Goal: Information Seeking & Learning: Understand process/instructions

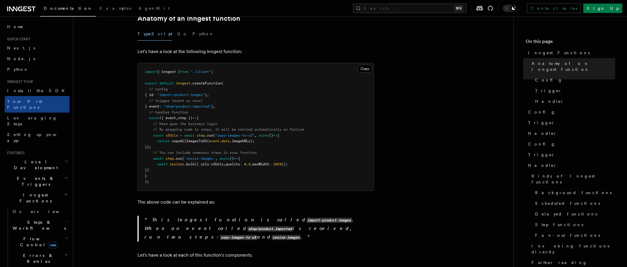
scroll to position [108, 0]
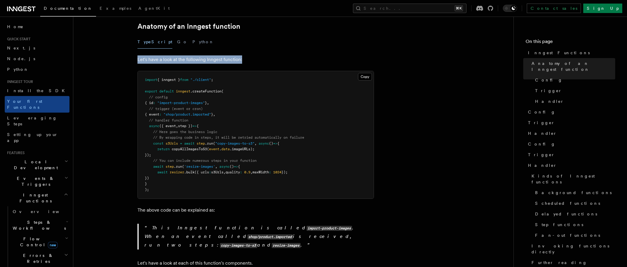
drag, startPoint x: 136, startPoint y: 52, endPoint x: 261, endPoint y: 54, distance: 125.1
click at [261, 55] on p "Let's have a look at the following Inngest function:" at bounding box center [256, 59] width 237 height 8
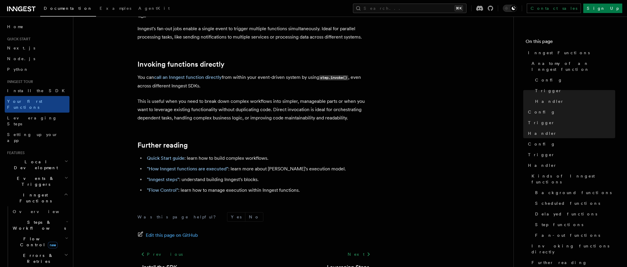
scroll to position [1183, 0]
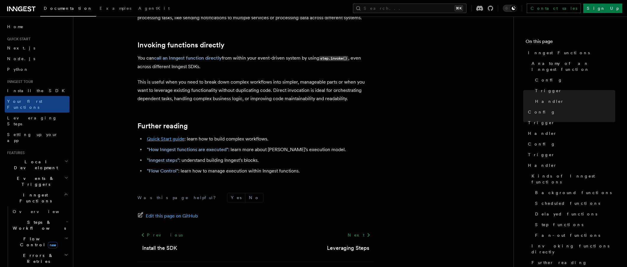
click at [179, 136] on link "Quick Start guide" at bounding box center [166, 139] width 38 height 6
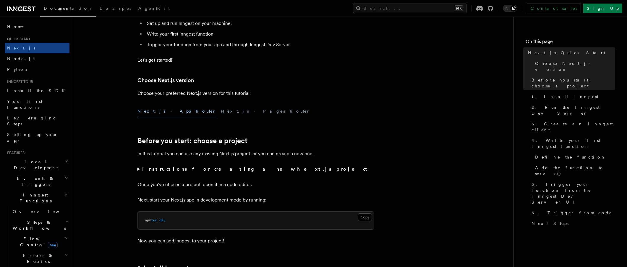
scroll to position [83, 0]
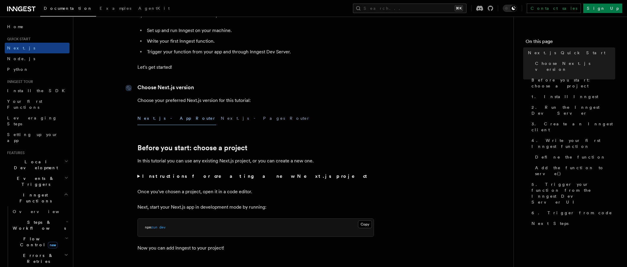
click at [174, 90] on link "Choose Next.js version" at bounding box center [166, 87] width 57 height 8
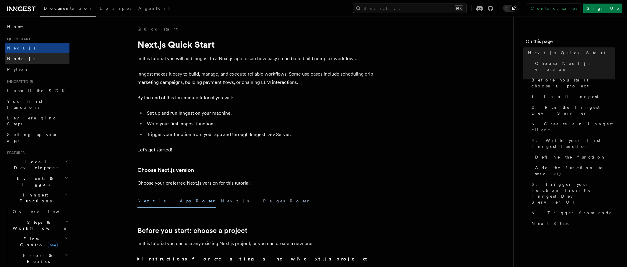
click at [17, 59] on span "Node.js" at bounding box center [21, 58] width 28 height 5
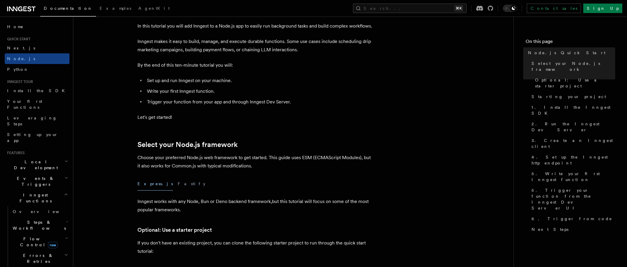
scroll to position [137, 0]
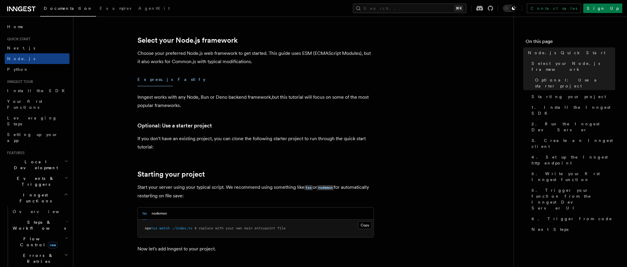
click at [178, 81] on button "Fastify" at bounding box center [192, 79] width 28 height 13
click at [145, 84] on button "Express.js" at bounding box center [155, 79] width 35 height 13
click at [178, 80] on button "Fastify" at bounding box center [192, 79] width 28 height 13
click at [150, 81] on button "Express.js" at bounding box center [155, 79] width 35 height 13
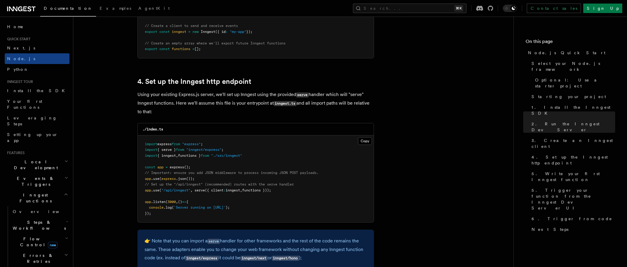
scroll to position [857, 0]
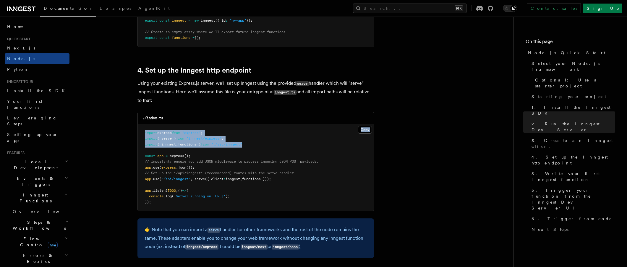
drag, startPoint x: 222, startPoint y: 135, endPoint x: 143, endPoint y: 122, distance: 79.5
click at [141, 122] on div "./index.ts Copy Copied import express from "express" ; import { serve } from "i…" at bounding box center [256, 162] width 237 height 100
copy div "Copy Copied import express from "express" ; import { serve } from "inngest/expr…"
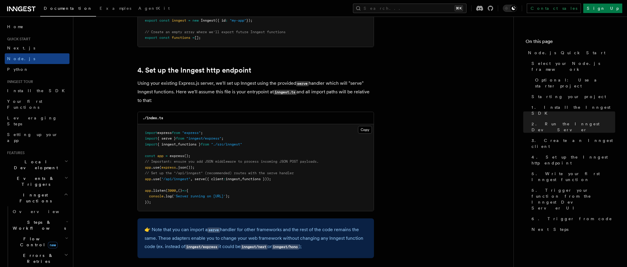
click at [210, 156] on pre "import express from "express" ; import { serve } from "inngest/express" ; impor…" at bounding box center [256, 167] width 236 height 87
drag, startPoint x: 264, startPoint y: 144, endPoint x: 138, endPoint y: 139, distance: 125.8
click at [138, 139] on pre "import express from "express" ; import { serve } from "inngest/express" ; impor…" at bounding box center [256, 167] width 236 height 87
click at [224, 167] on pre "import express from "express" ; import { serve } from "inngest/express" ; impor…" at bounding box center [256, 167] width 236 height 87
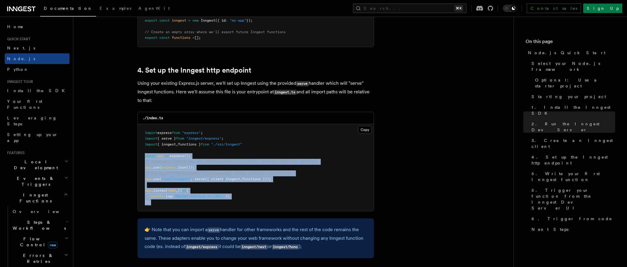
drag, startPoint x: 154, startPoint y: 204, endPoint x: 140, endPoint y: 155, distance: 50.7
click at [140, 155] on pre "import express from "express" ; import { serve } from "inngest/express" ; impor…" at bounding box center [256, 167] width 236 height 87
copy code "const app = express (); // Important: ensure you add JSON middleware to process…"
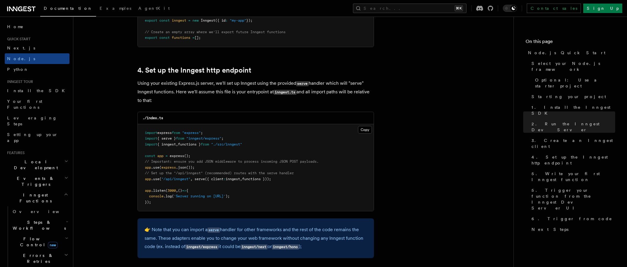
click at [206, 150] on pre "import express from "express" ; import { serve } from "inngest/express" ; impor…" at bounding box center [256, 167] width 236 height 87
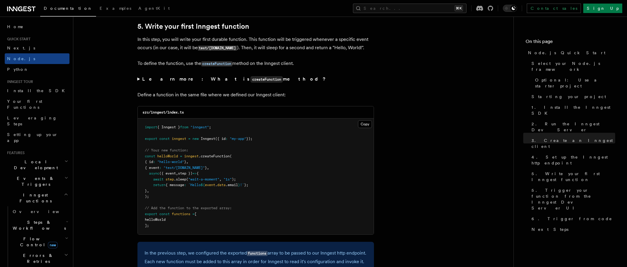
scroll to position [1112, 0]
click at [146, 197] on span ");" at bounding box center [147, 195] width 4 height 4
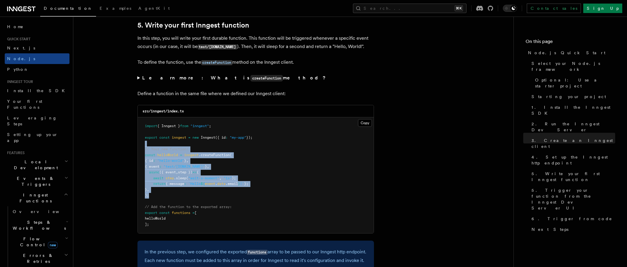
drag, startPoint x: 139, startPoint y: 185, endPoint x: 146, endPoint y: 146, distance: 39.3
click at [146, 146] on pre "import { Inngest } from "inngest" ; export const inngest = new Inngest ({ id : …" at bounding box center [256, 175] width 236 height 116
copy code "// Your new function: const helloWorld = inngest .createFunction ( { id : "hell…"
click at [176, 127] on span "{ Inngest }" at bounding box center [168, 126] width 23 height 4
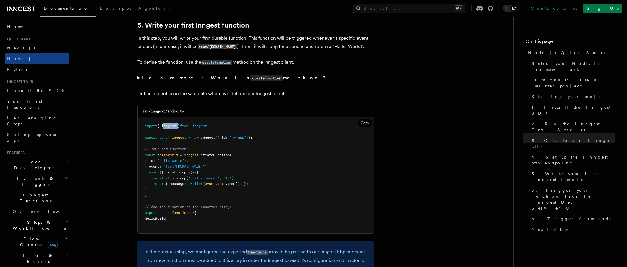
click at [176, 127] on span "{ Inngest }" at bounding box center [168, 126] width 23 height 4
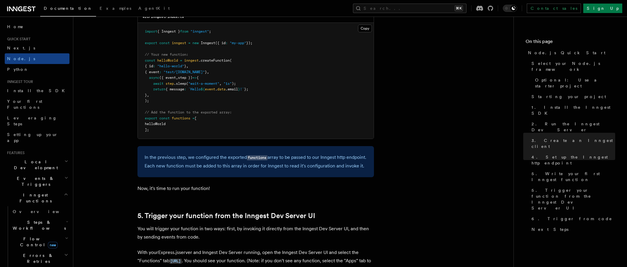
click at [222, 137] on pre "import { Inngest } from "inngest" ; export const inngest = new Inngest ({ id : …" at bounding box center [256, 81] width 236 height 116
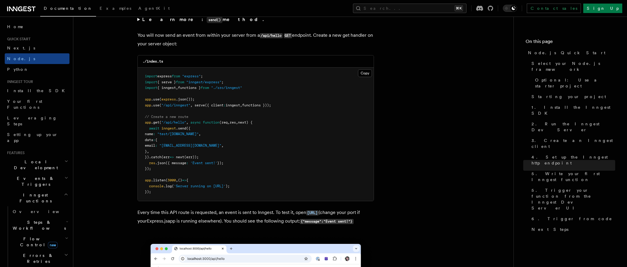
scroll to position [3123, 0]
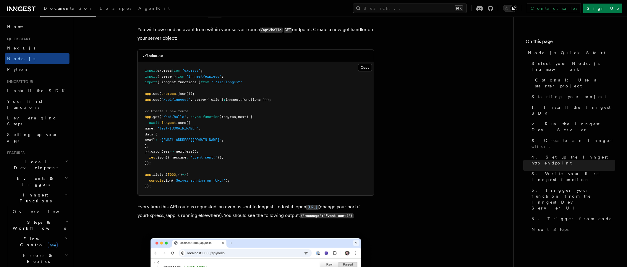
click at [262, 101] on span "functions }));" at bounding box center [256, 99] width 29 height 4
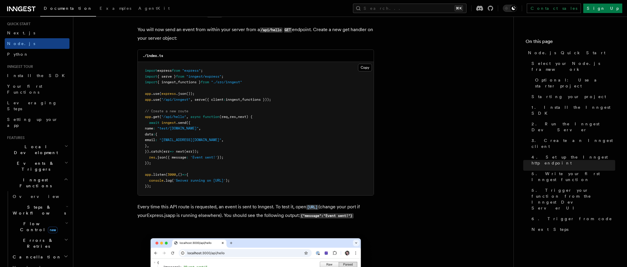
scroll to position [17, 0]
click at [53, 200] on h2 "Steps & Workflows" at bounding box center [39, 208] width 59 height 17
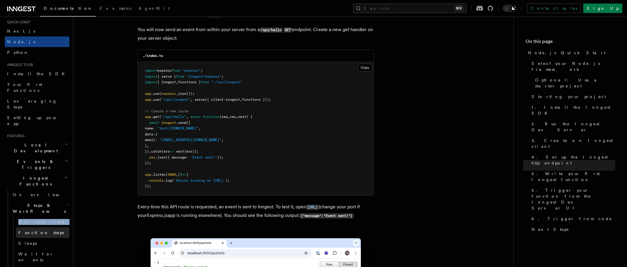
click at [44, 230] on span "Function steps" at bounding box center [41, 232] width 46 height 5
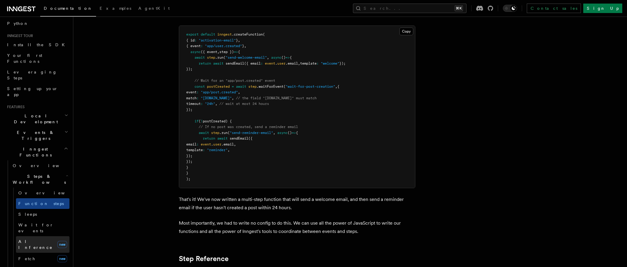
scroll to position [47, 0]
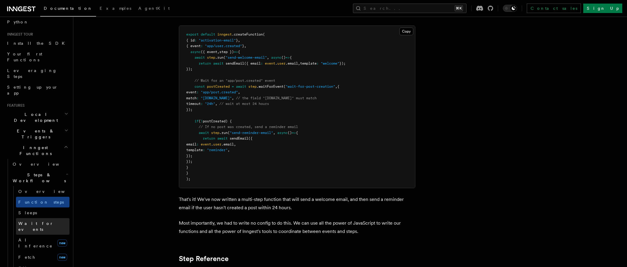
click at [36, 221] on span "Wait for events" at bounding box center [35, 226] width 35 height 11
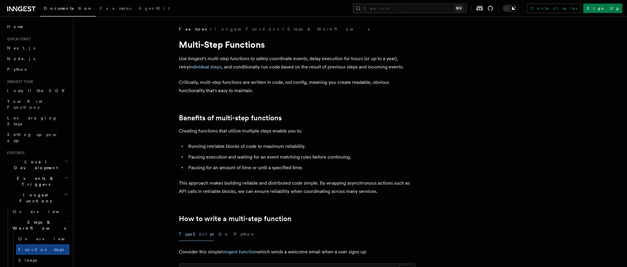
scroll to position [815, 0]
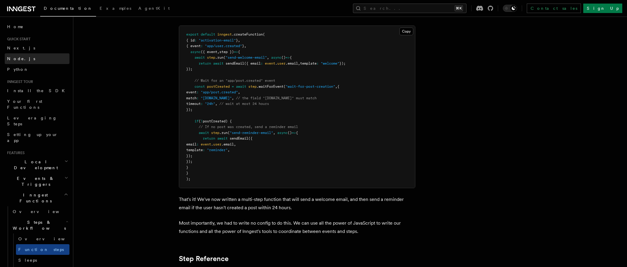
click at [22, 55] on link "Node.js" at bounding box center [37, 58] width 65 height 11
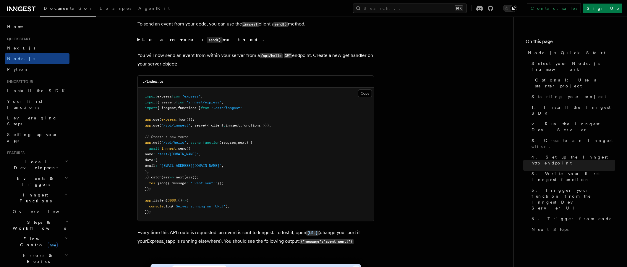
scroll to position [3096, 0]
click at [162, 151] on span "inngest" at bounding box center [169, 149] width 14 height 4
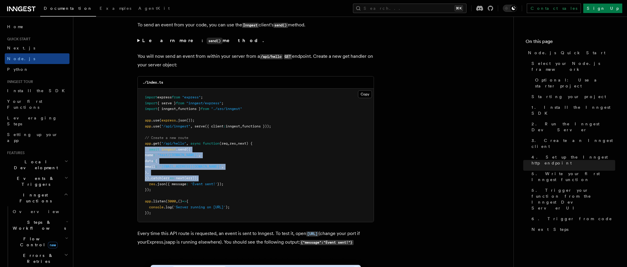
drag, startPoint x: 208, startPoint y: 184, endPoint x: 144, endPoint y: 155, distance: 70.3
click at [144, 155] on pre "import express from "express" ; import { serve } from "inngest/express" ; impor…" at bounding box center [256, 154] width 236 height 133
copy code "await inngest .send ({ name : "test/hello.world" , data : { email : "testUser@e…"
click at [328, 170] on pre "import express from "express" ; import { serve } from "inngest/express" ; impor…" at bounding box center [256, 154] width 236 height 133
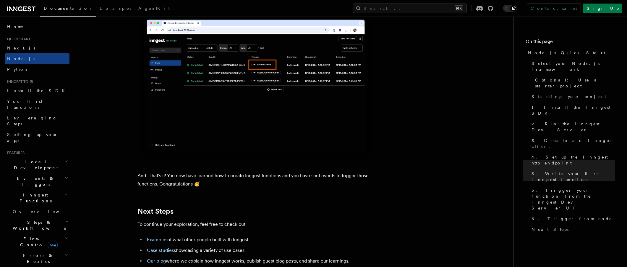
scroll to position [3465, 0]
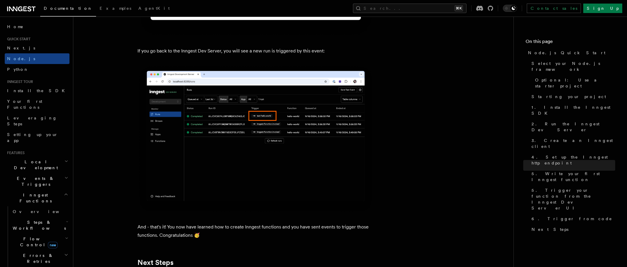
click at [52, 189] on h2 "Inngest Functions" at bounding box center [37, 197] width 65 height 17
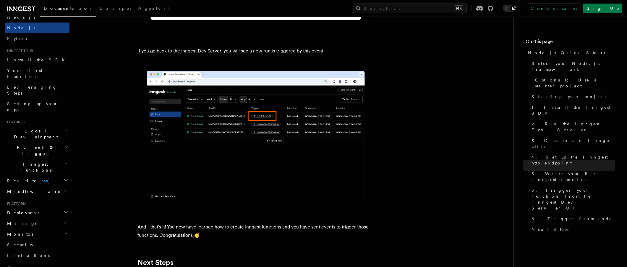
scroll to position [32, 0]
click at [29, 208] on span "Deployment" at bounding box center [22, 211] width 34 height 6
click at [30, 220] on span "Overview" at bounding box center [43, 222] width 61 height 5
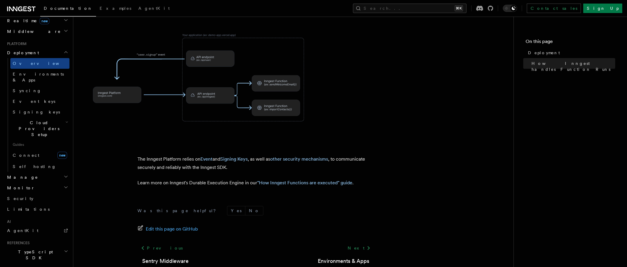
scroll to position [291, 0]
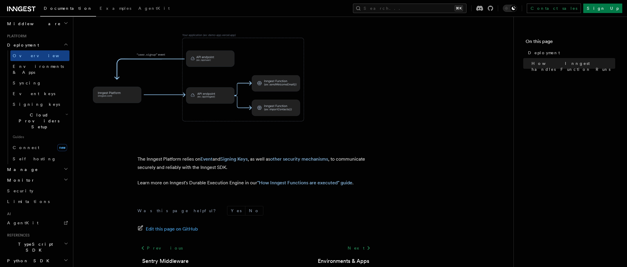
click at [36, 238] on h2 "TypeScript SDK" at bounding box center [37, 246] width 65 height 17
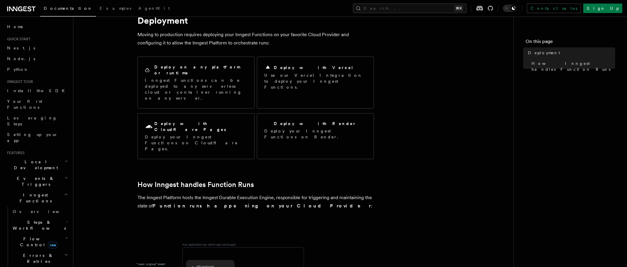
scroll to position [0, 0]
